Goal: Transaction & Acquisition: Purchase product/service

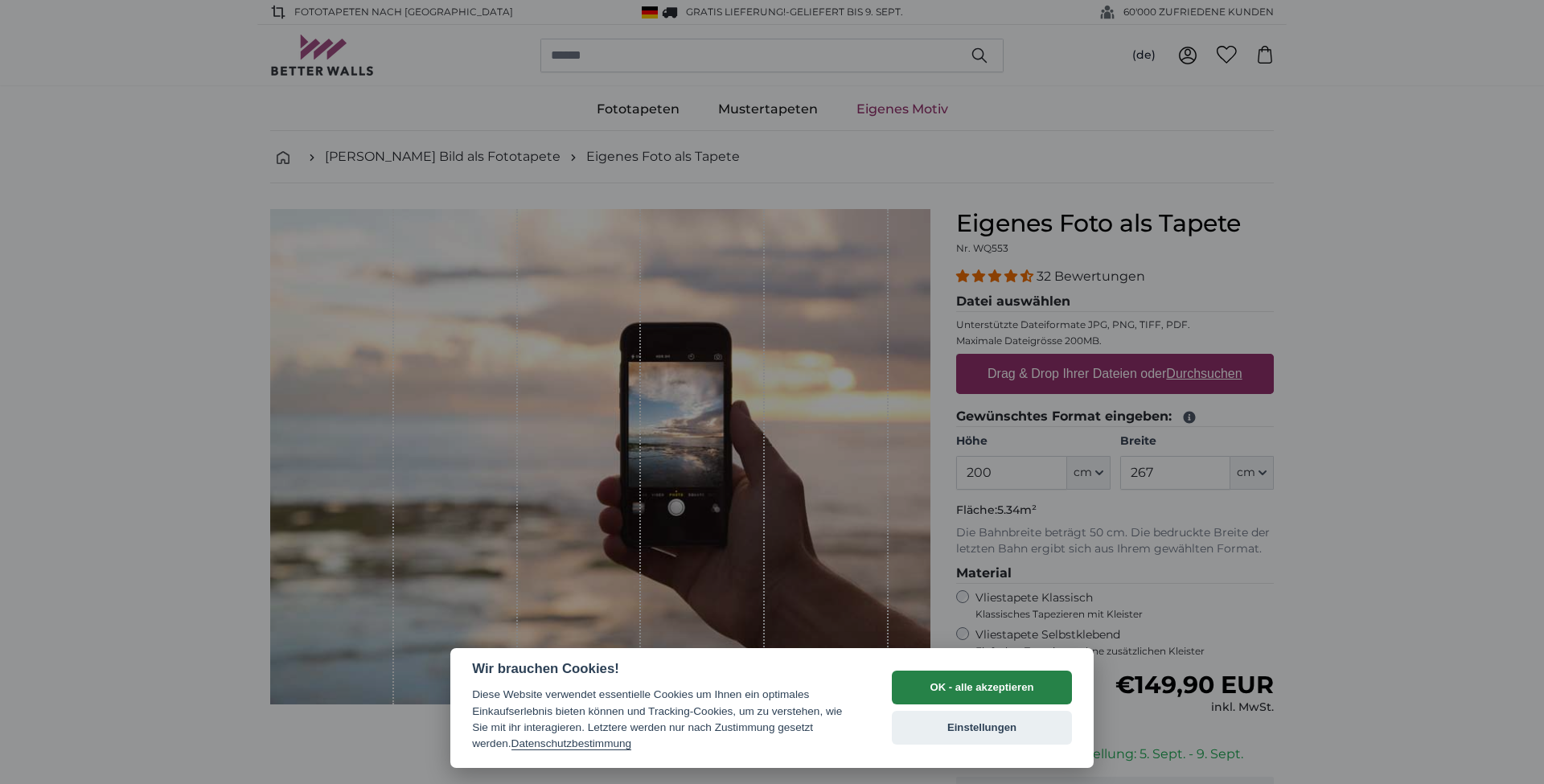
click at [1004, 697] on button "OK - alle akzeptieren" at bounding box center [981, 687] width 180 height 34
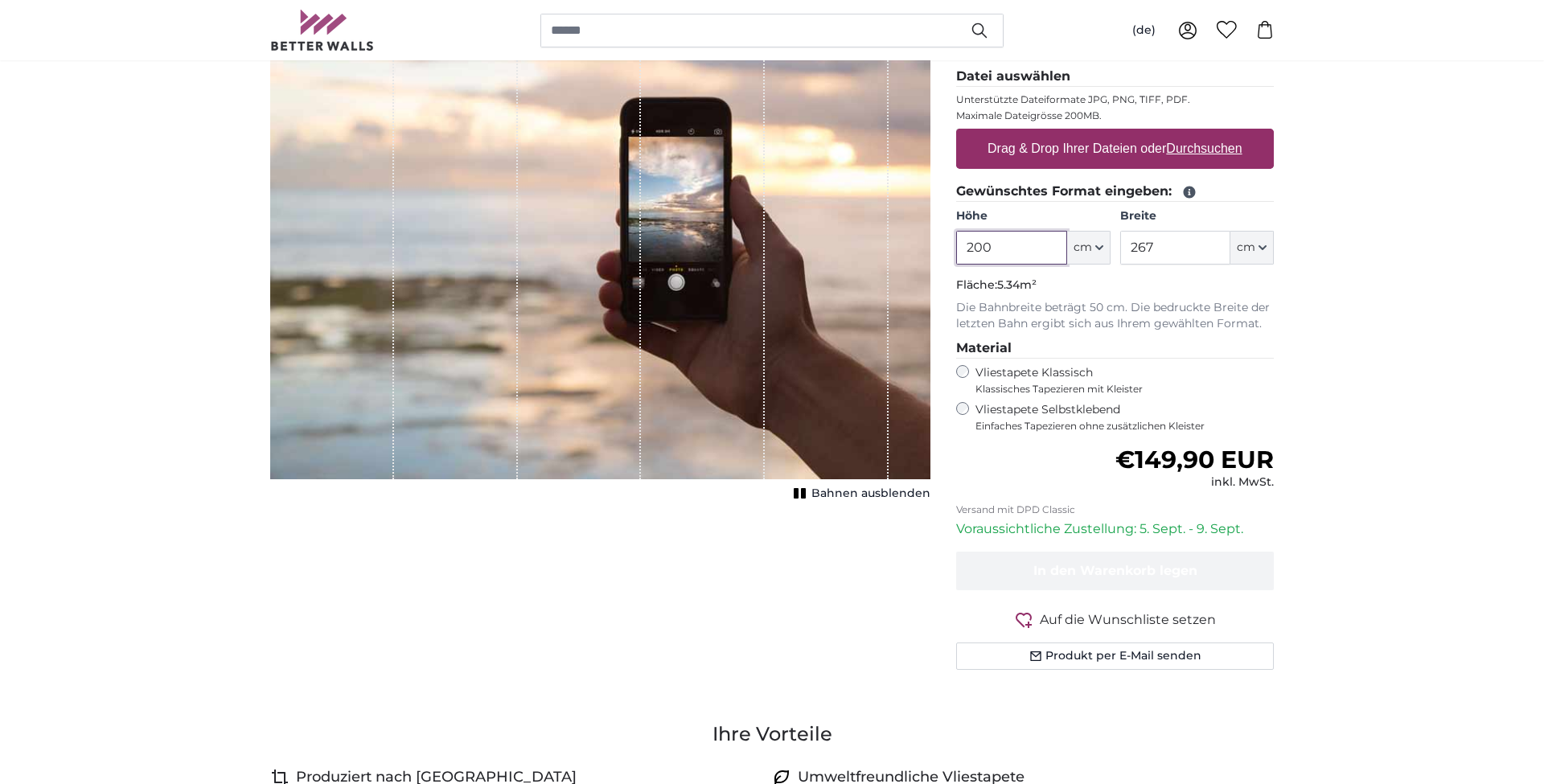
scroll to position [223, 0]
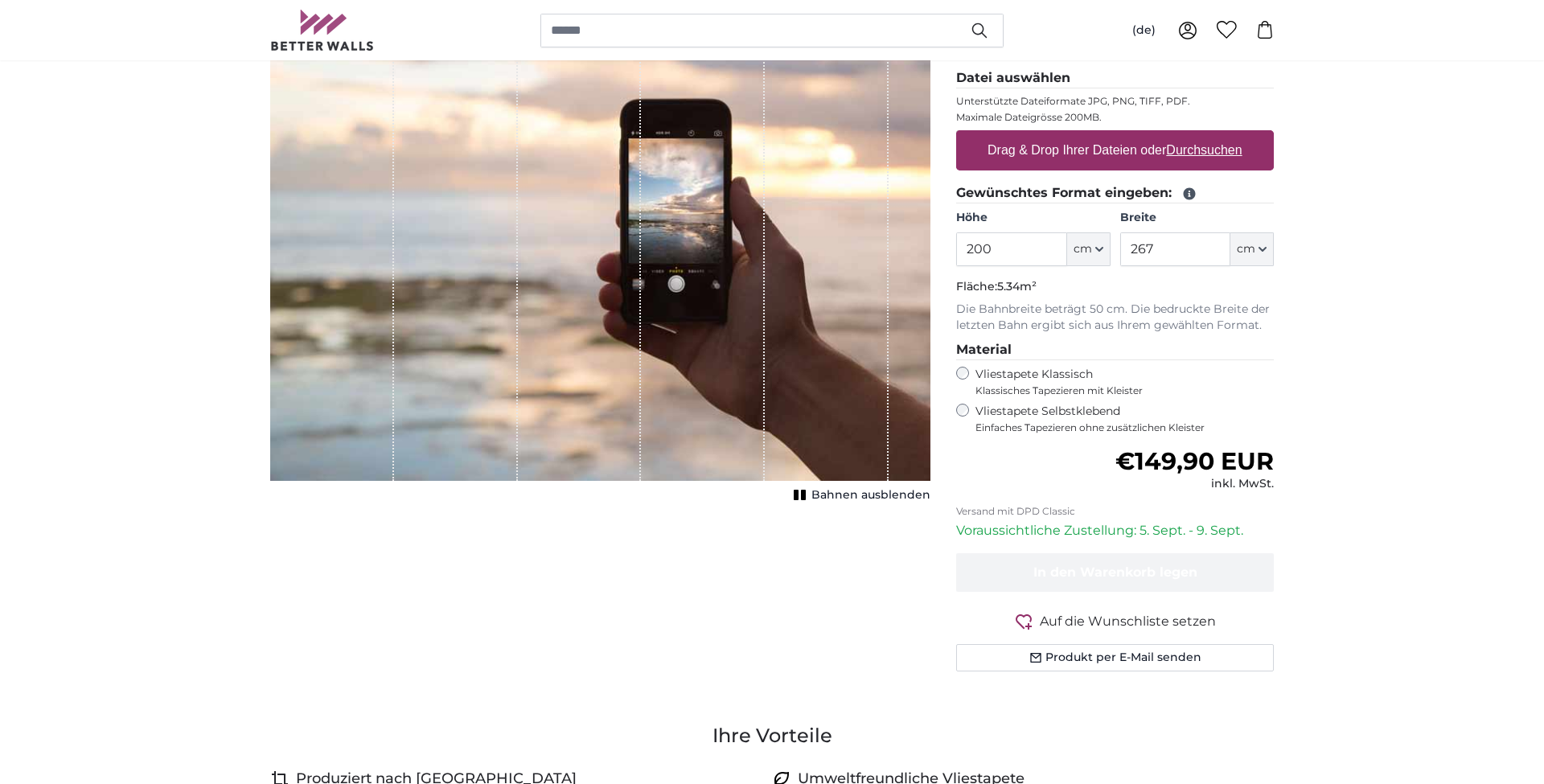
click at [1079, 421] on span "Einfaches Tapezieren ohne zusätzlichen Kleister" at bounding box center [1124, 427] width 298 height 13
click at [1030, 379] on label "Vliestapete Klassisch Klassisches Tapezieren mit Kleister" at bounding box center [1117, 382] width 284 height 31
click at [1030, 404] on label "Vliestapete Selbstklebend Einfaches Tapezieren ohne zusätzlichen Kleister" at bounding box center [1124, 419] width 298 height 31
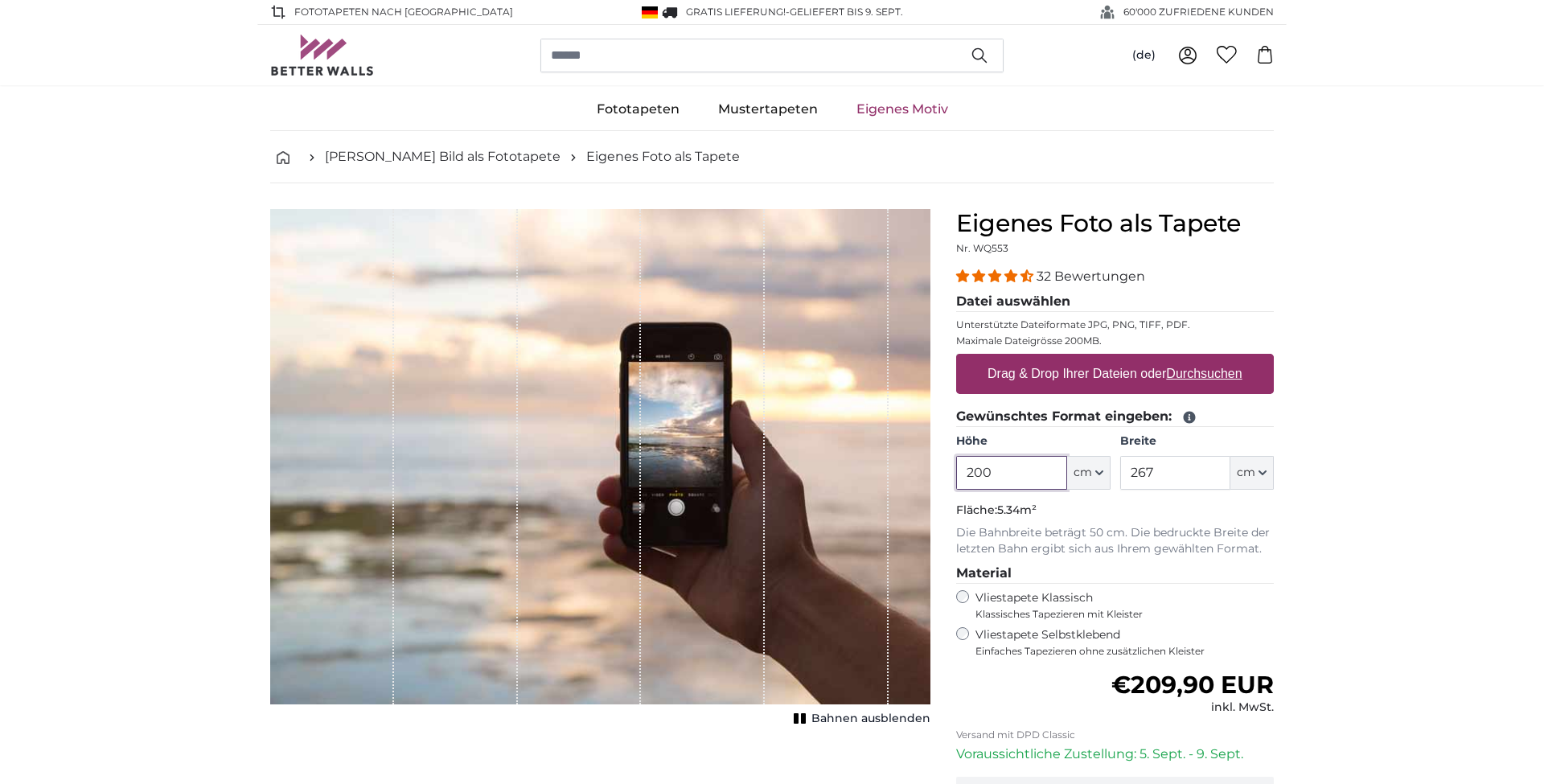
drag, startPoint x: 1045, startPoint y: 468, endPoint x: 903, endPoint y: 456, distance: 142.5
click at [903, 456] on product-detail "Abbrechen Bild zuschneiden Bahnen ausblenden Eigenes Foto als Tapete Nr. WQ553 …" at bounding box center [772, 558] width 1029 height 750
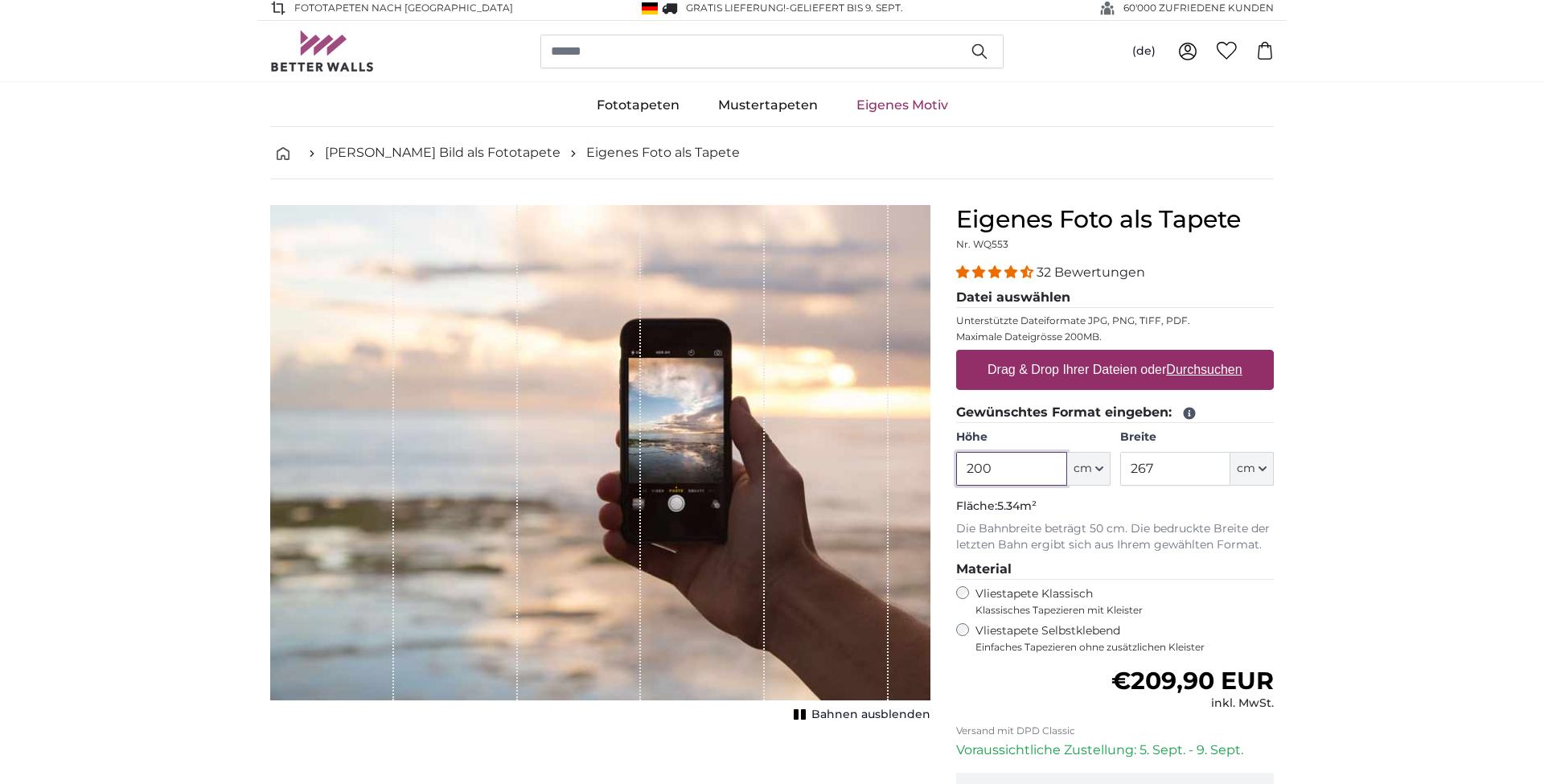
scroll to position [4, 0]
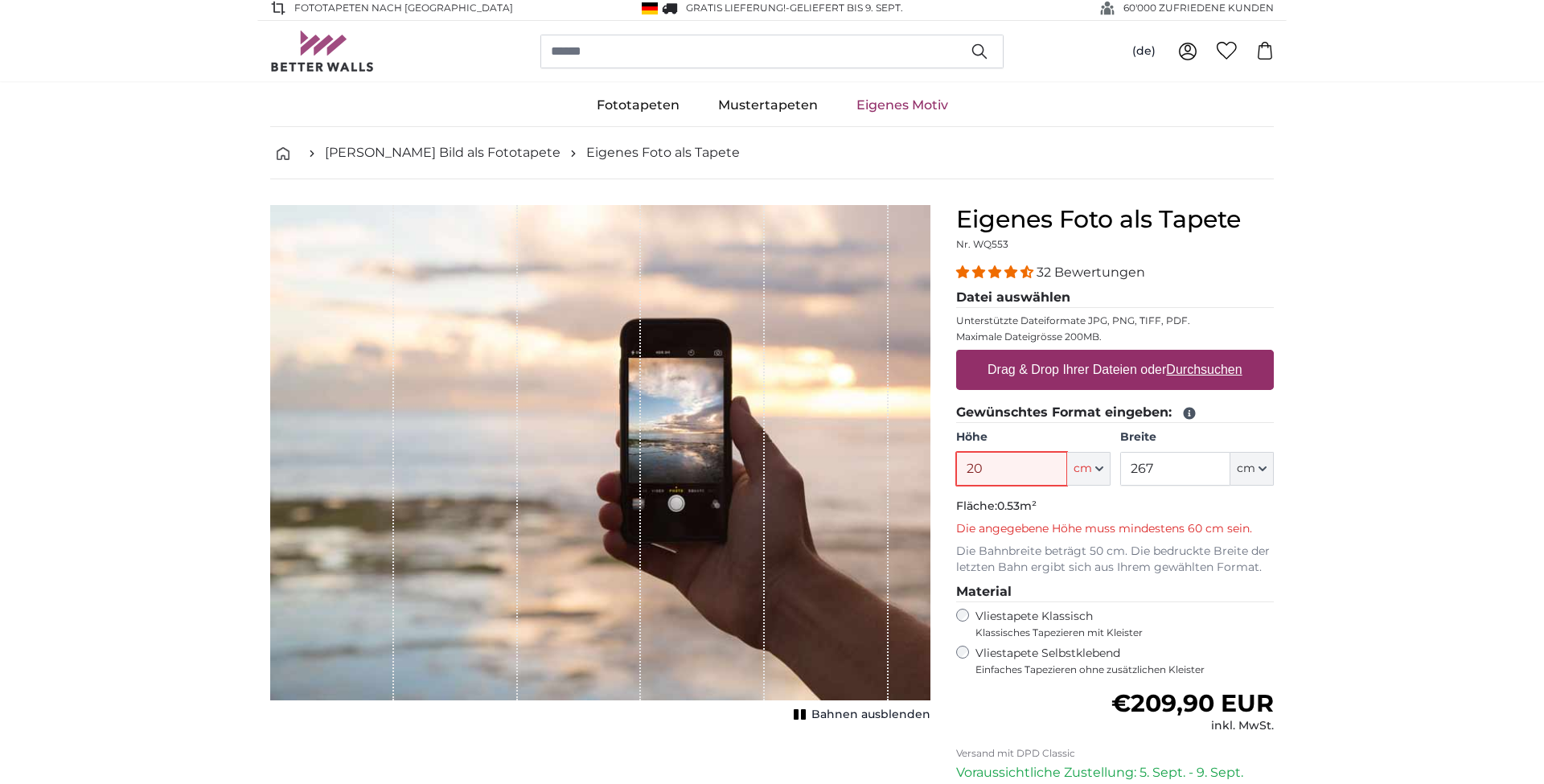
drag, startPoint x: 1044, startPoint y: 481, endPoint x: 891, endPoint y: 440, distance: 158.4
click at [891, 440] on product-detail "Abbrechen Bild zuschneiden Bahnen ausblenden Eigenes Foto als Tapete Nr. WQ553 …" at bounding box center [772, 565] width 1029 height 772
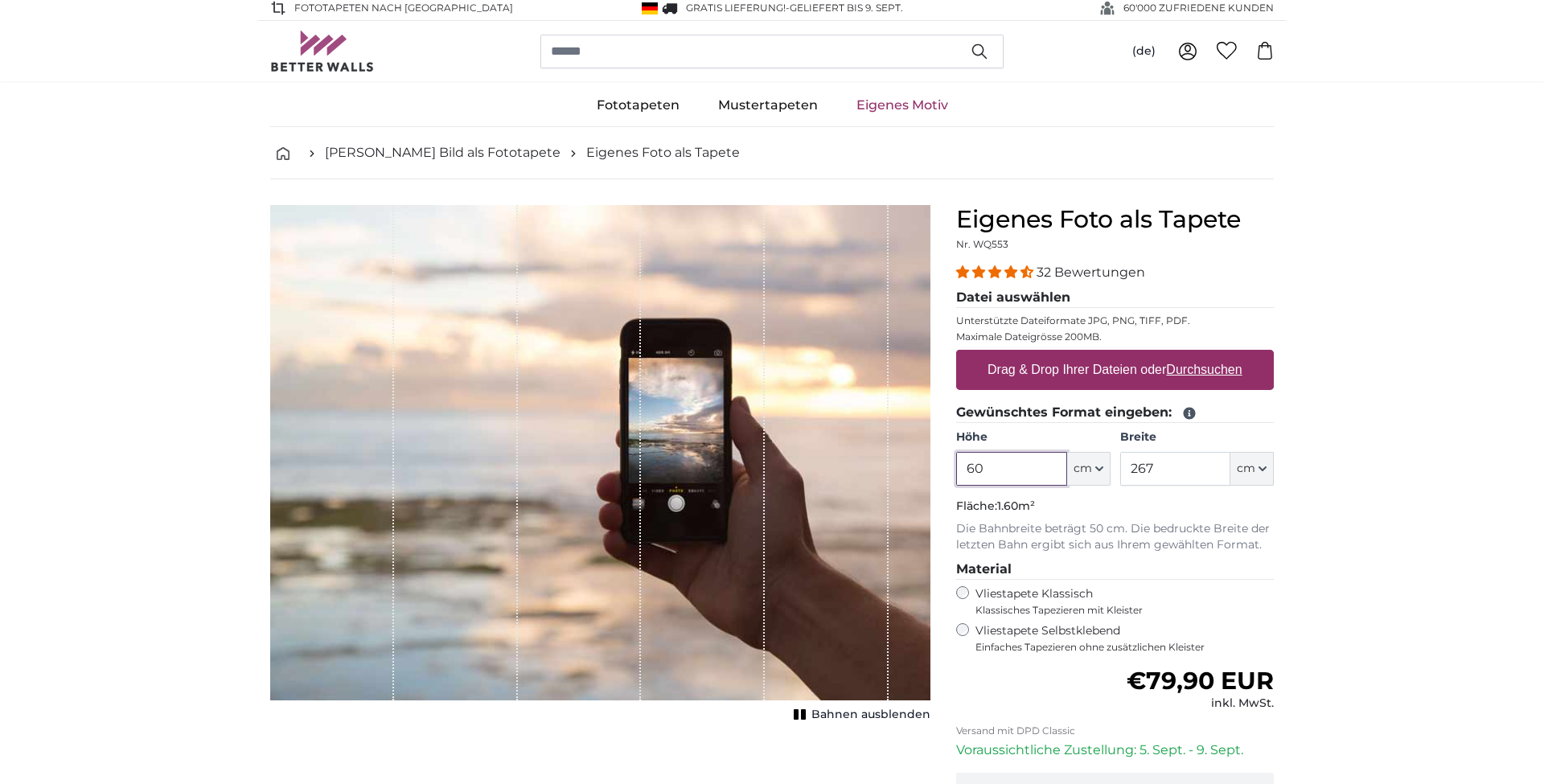
type input "60"
click at [1143, 468] on input "267" at bounding box center [1175, 468] width 110 height 34
